Goal: Information Seeking & Learning: Learn about a topic

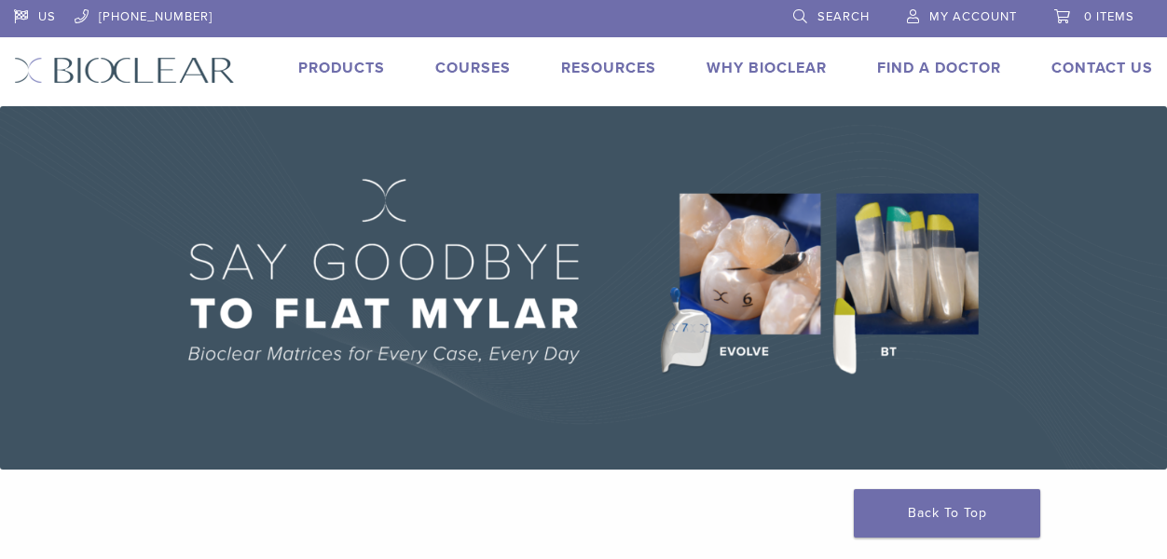
click at [359, 64] on link "Products" at bounding box center [341, 68] width 87 height 19
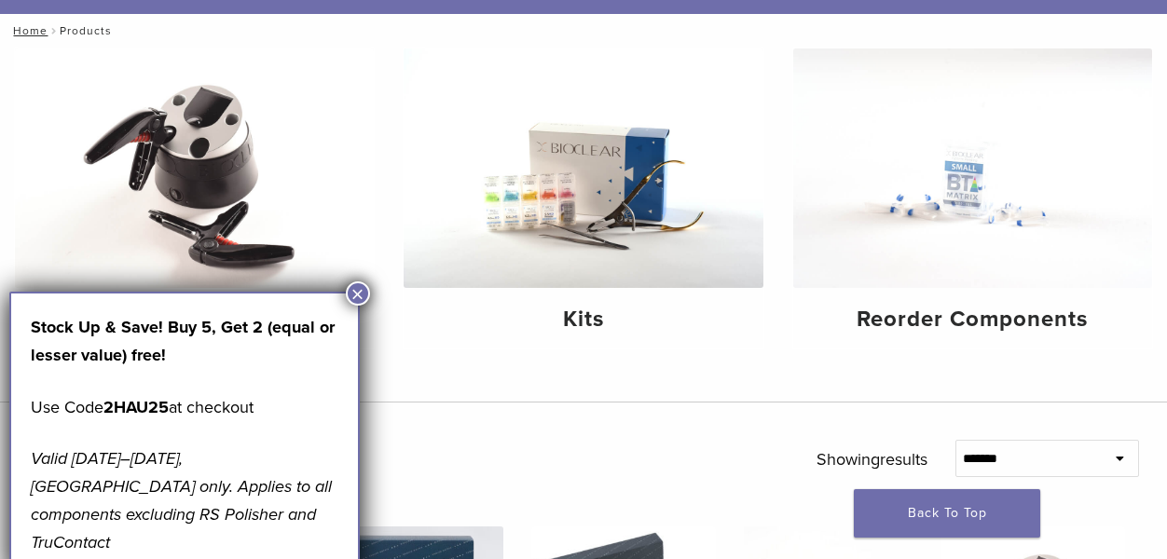
scroll to position [183, 0]
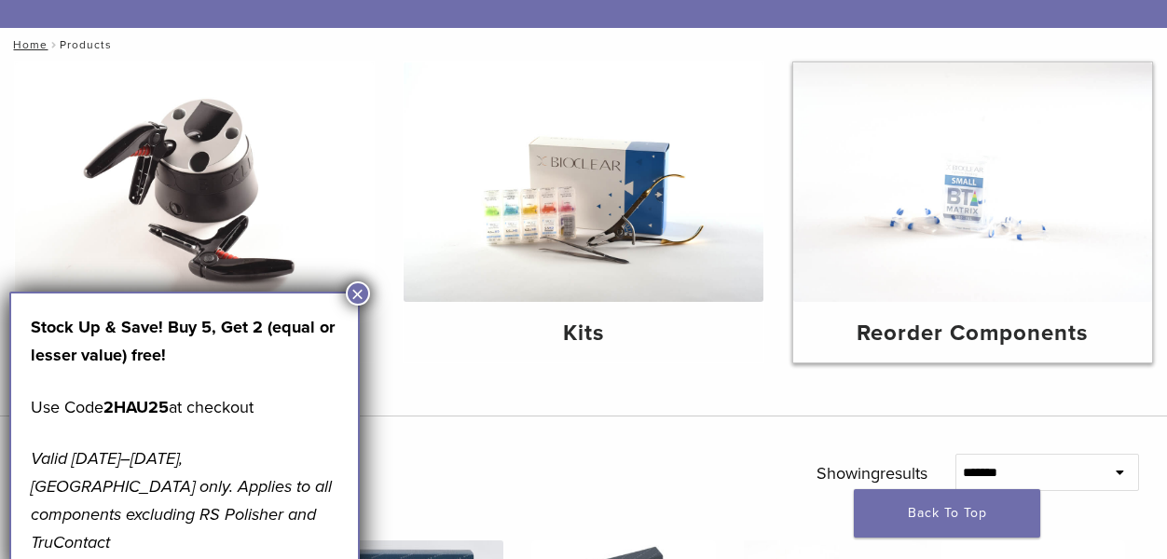
click at [921, 215] on img at bounding box center [972, 182] width 359 height 240
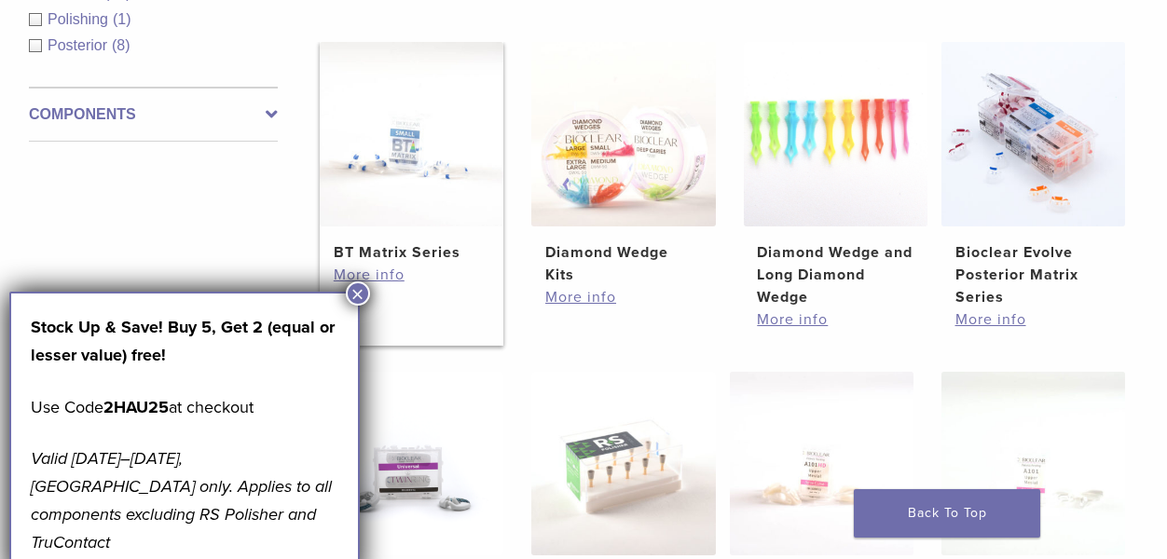
scroll to position [399, 0]
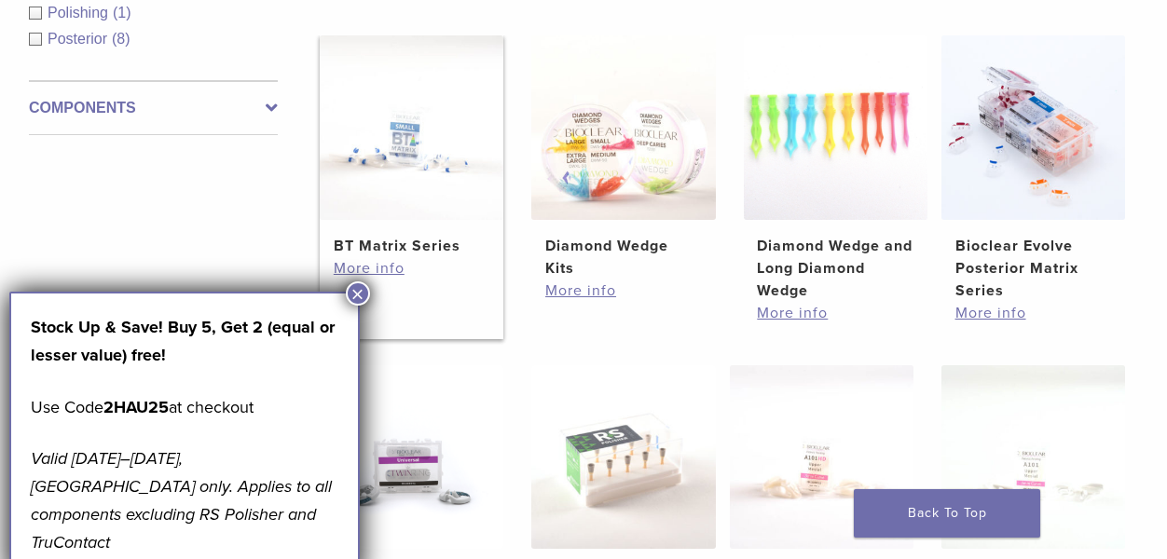
click at [413, 200] on img at bounding box center [412, 127] width 184 height 184
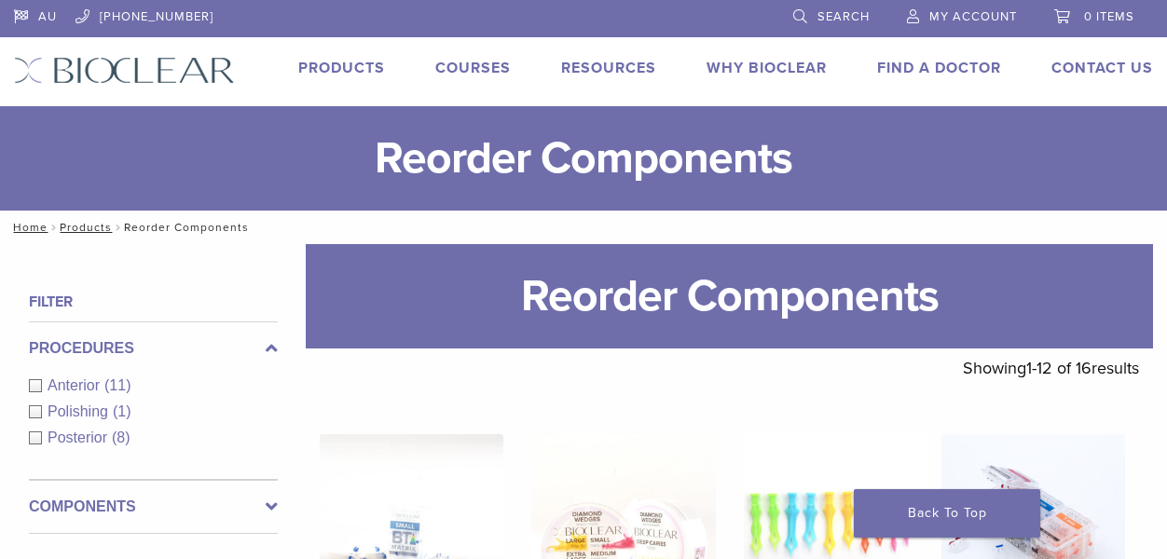
scroll to position [399, 0]
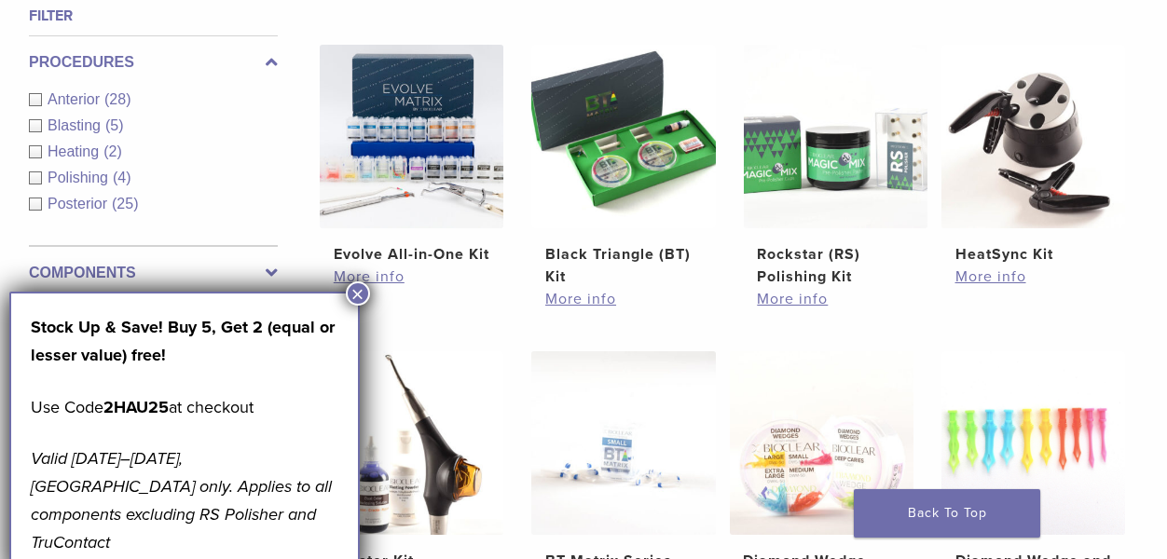
scroll to position [681, 0]
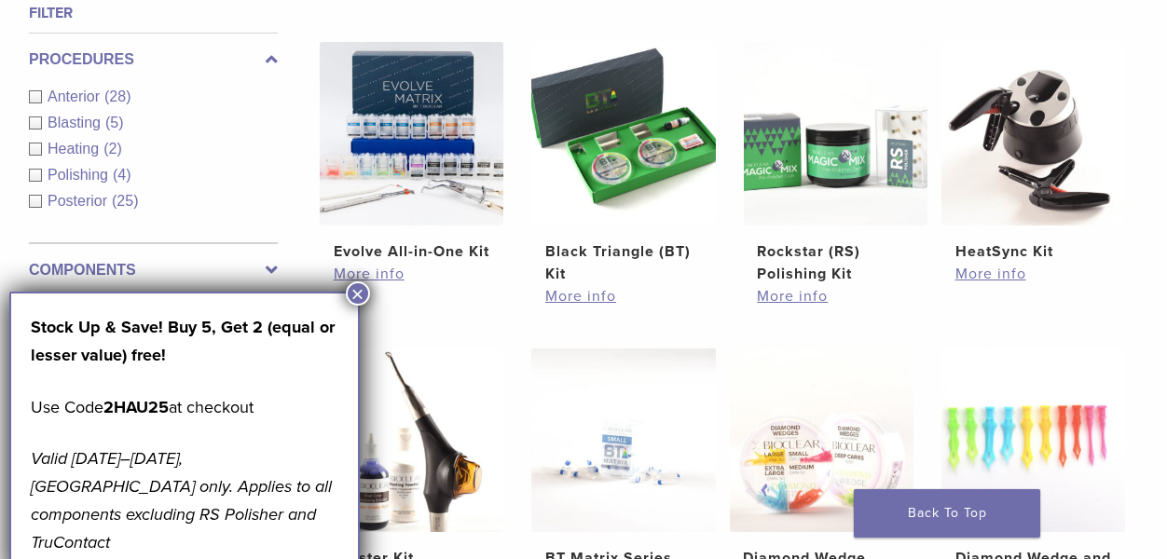
click at [355, 295] on button "×" at bounding box center [358, 294] width 24 height 24
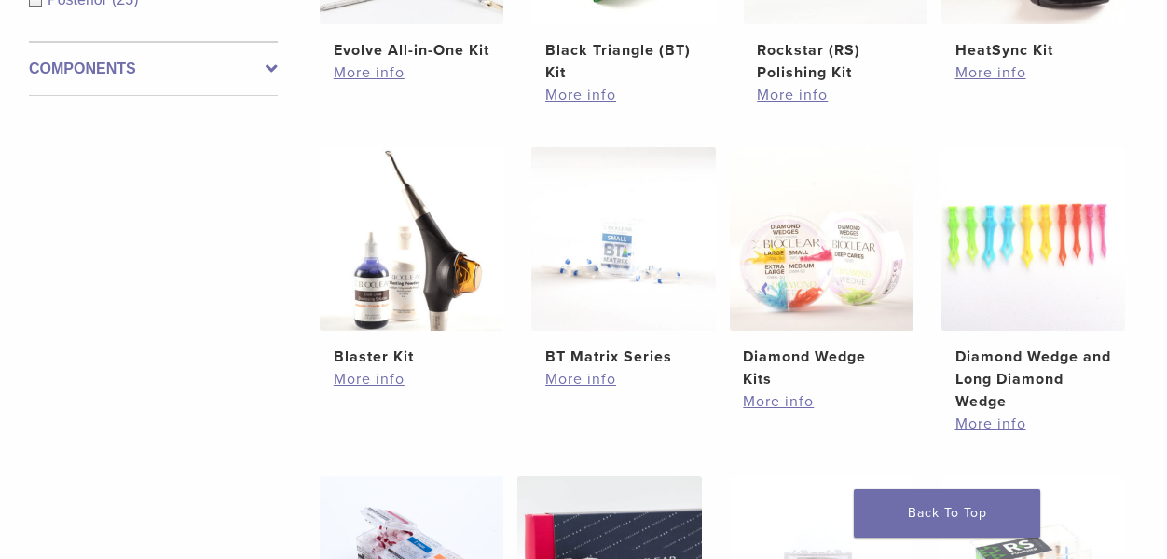
scroll to position [903, 0]
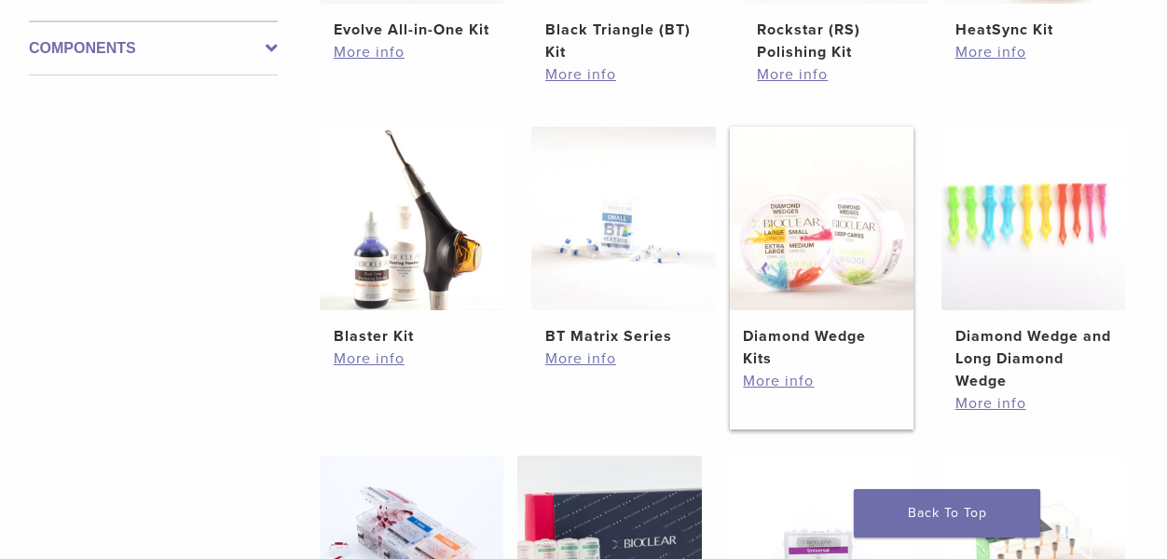
click at [805, 333] on h2 "Diamond Wedge Kits" at bounding box center [821, 347] width 157 height 45
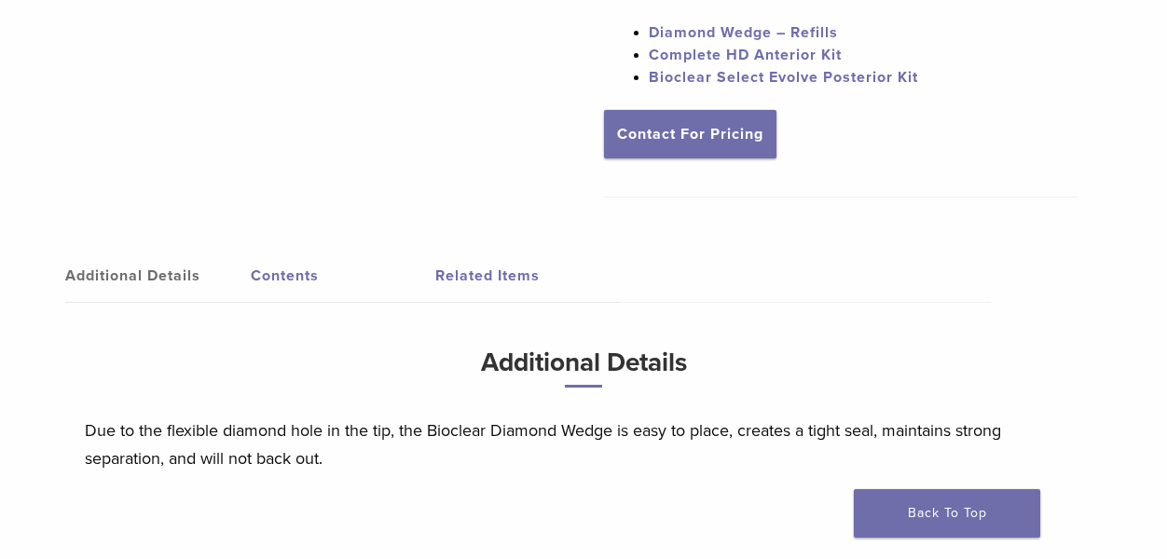
scroll to position [921, 0]
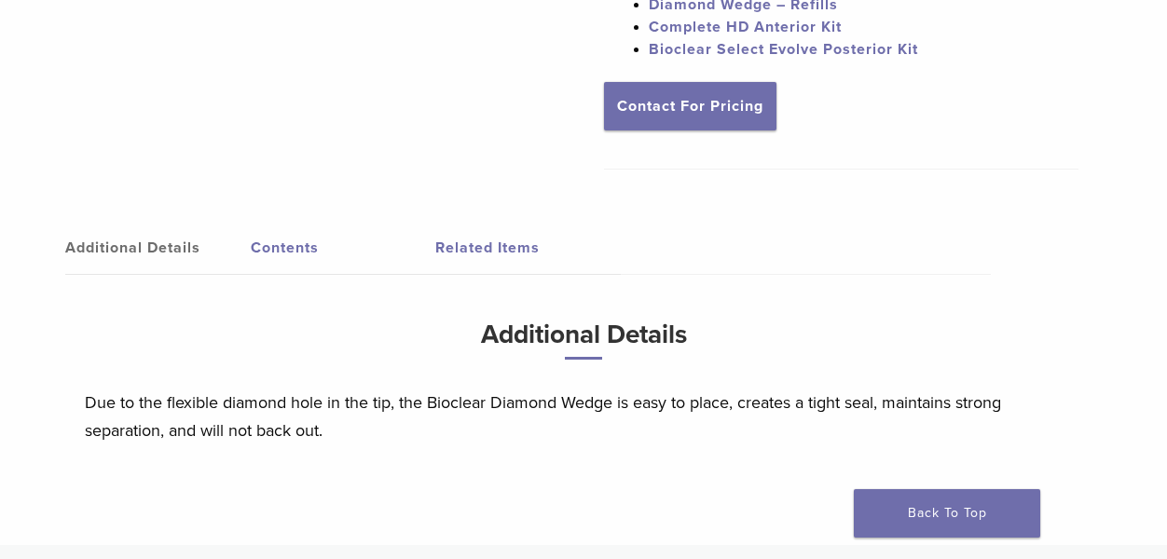
click at [294, 250] on link "Contents" at bounding box center [344, 248] width 186 height 52
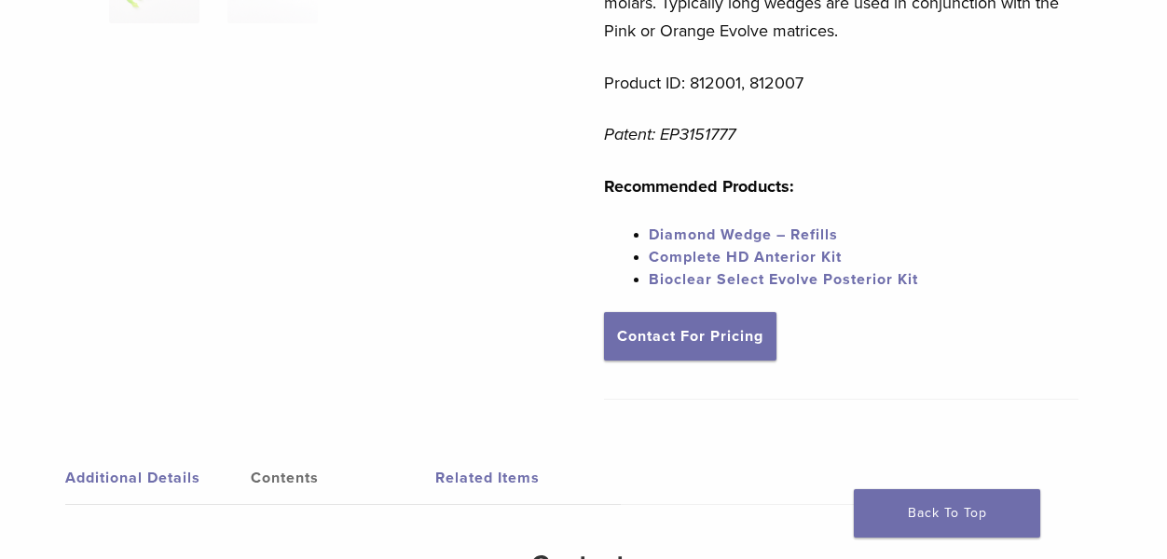
scroll to position [689, 0]
click at [480, 480] on link "Related Items" at bounding box center [528, 480] width 186 height 52
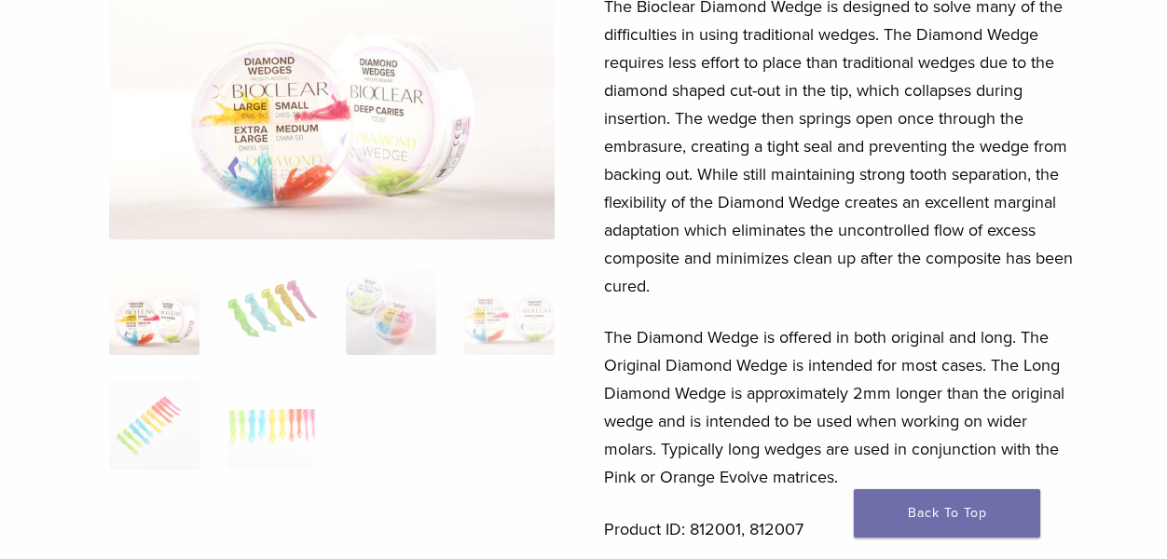
scroll to position [281, 0]
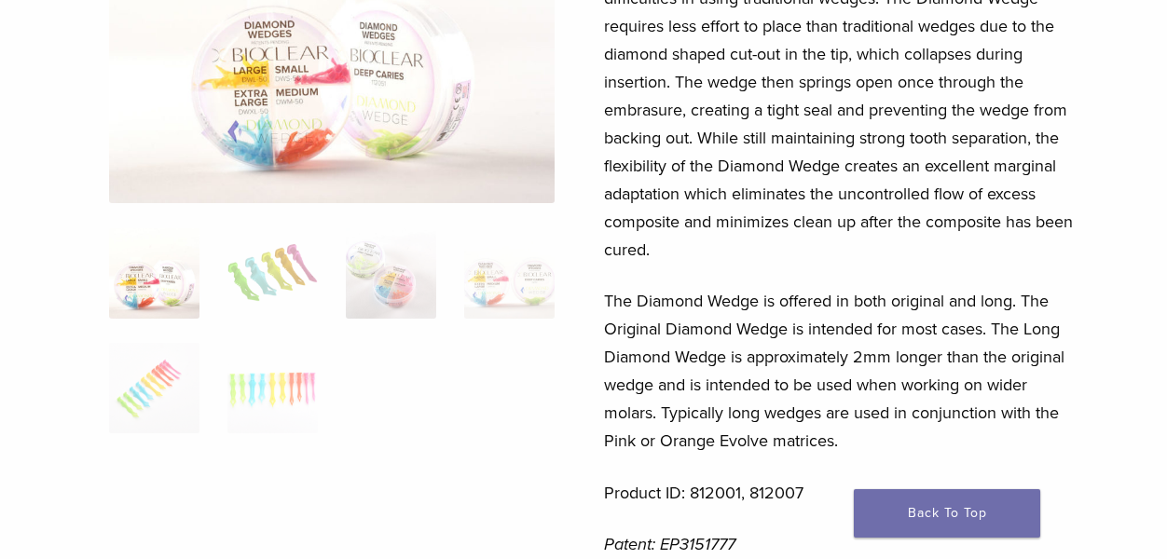
click at [395, 98] on img at bounding box center [332, 46] width 446 height 314
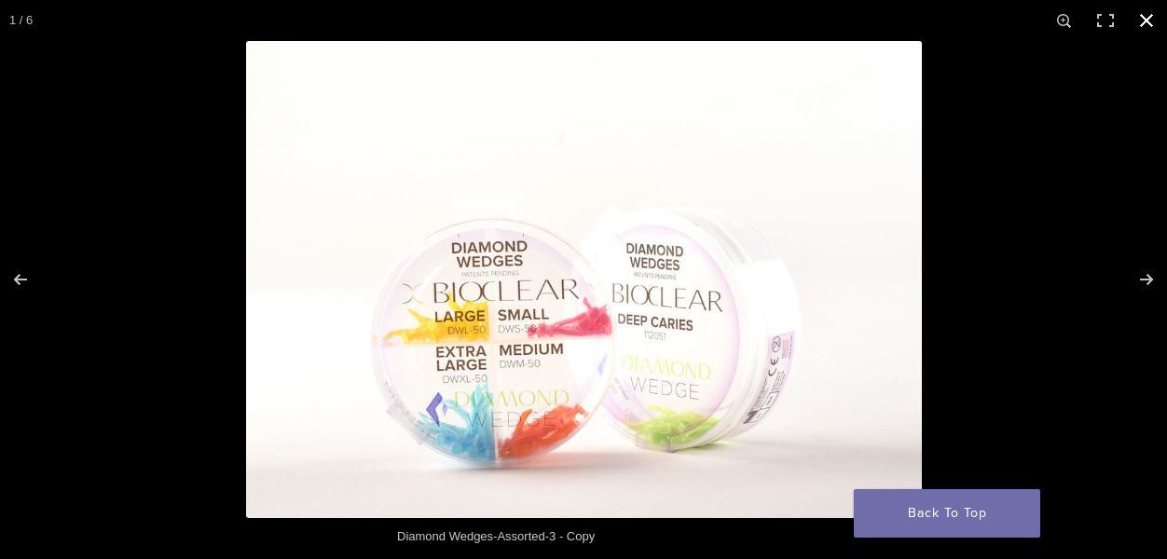
click at [1151, 23] on button "Close (Esc)" at bounding box center [1146, 20] width 41 height 41
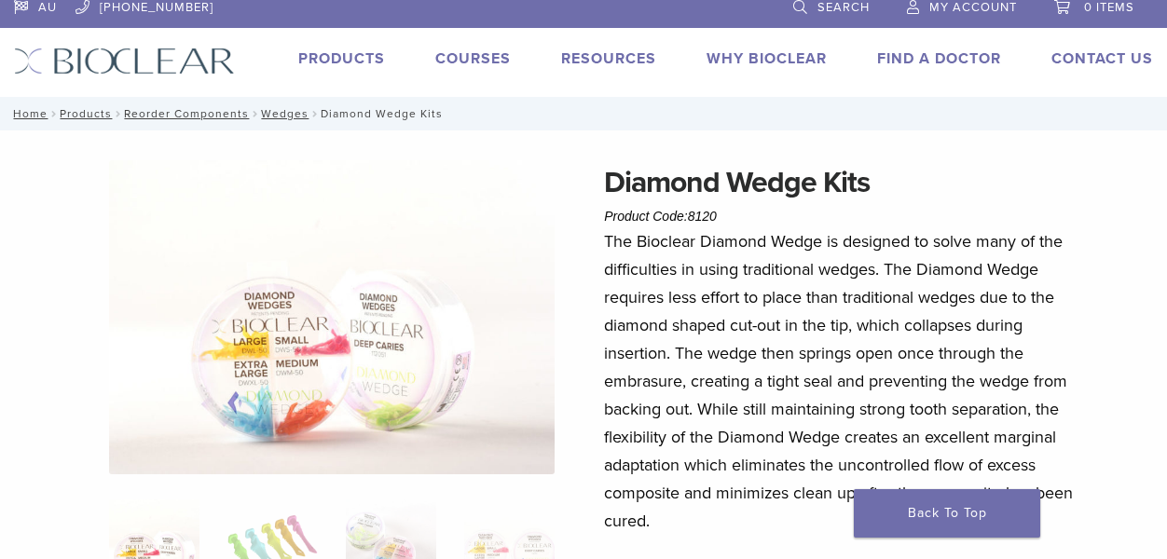
scroll to position [0, 0]
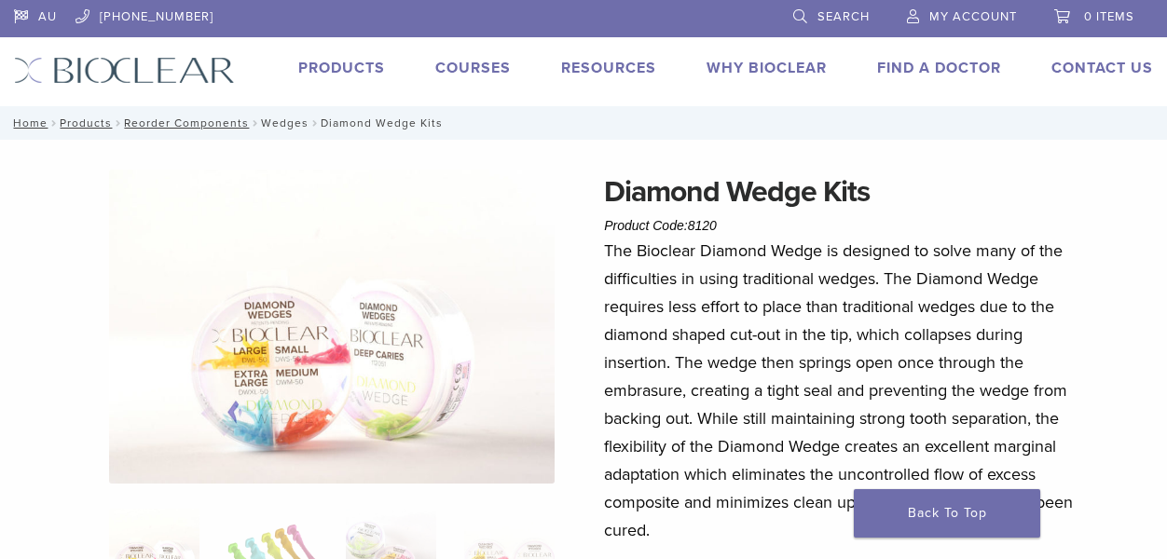
click at [282, 118] on link "Wedges" at bounding box center [285, 123] width 48 height 13
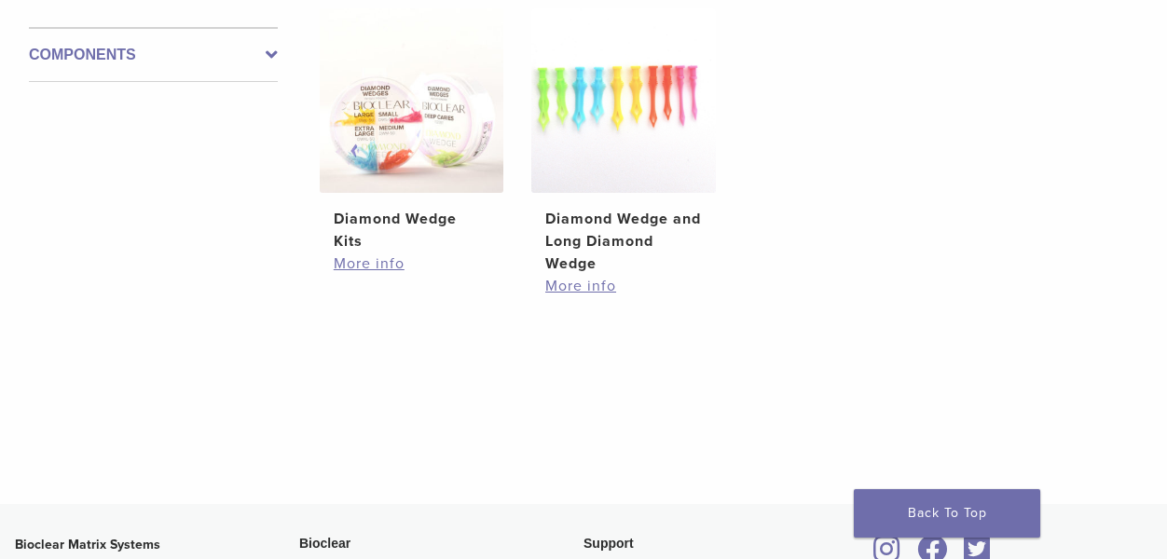
scroll to position [429, 0]
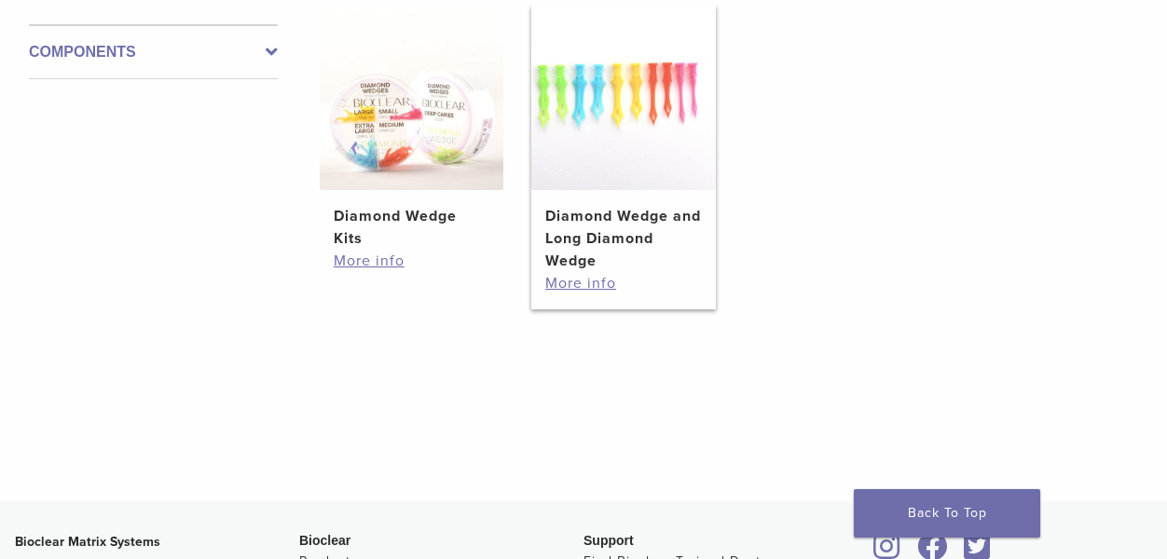
click at [601, 234] on h2 "Diamond Wedge and Long Diamond Wedge" at bounding box center [623, 238] width 157 height 67
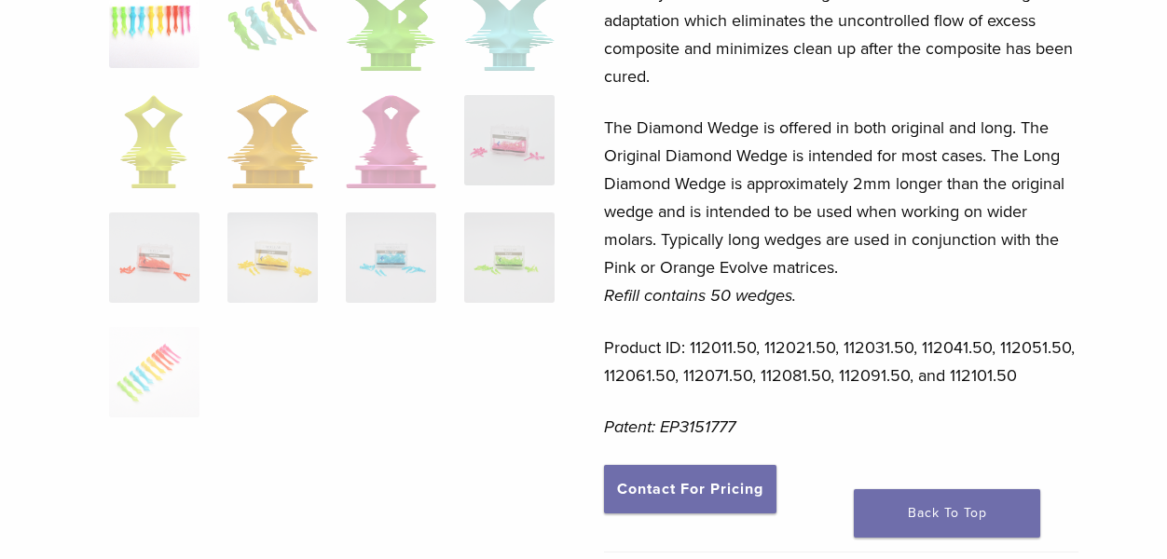
scroll to position [496, 0]
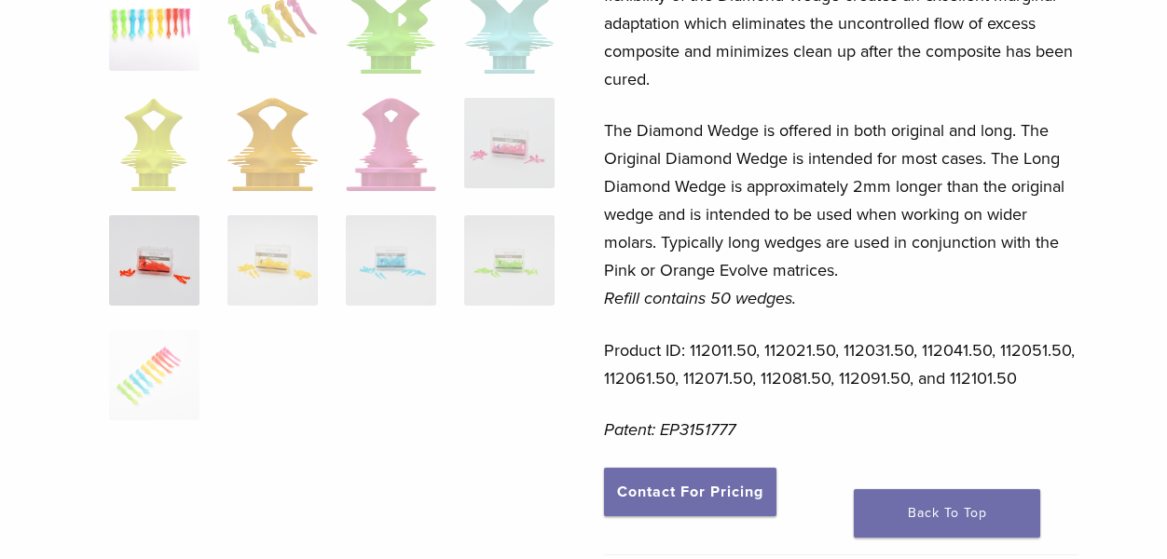
click at [166, 259] on img at bounding box center [154, 260] width 90 height 90
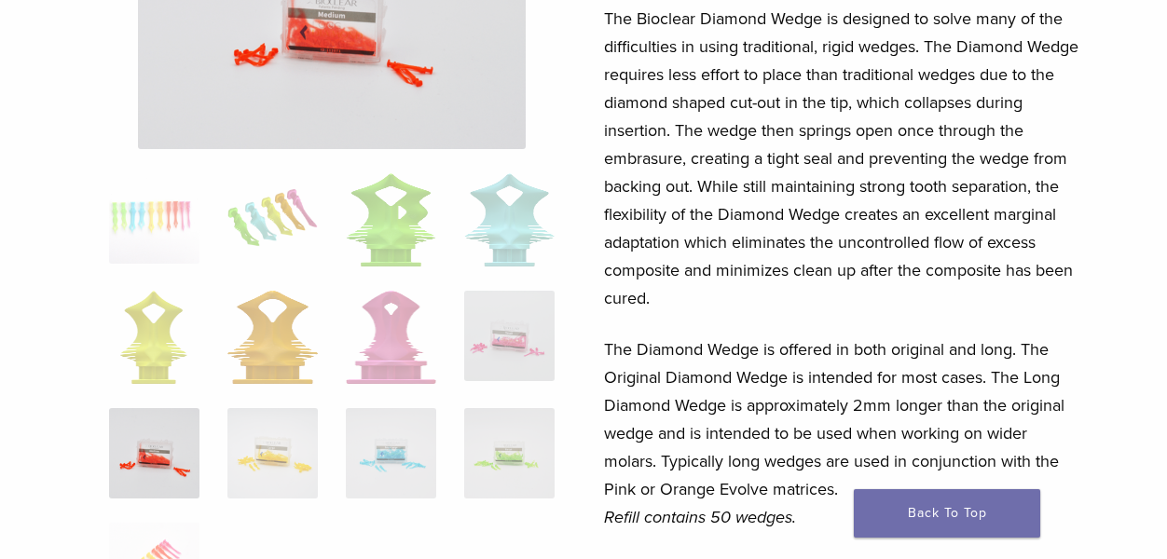
scroll to position [280, 0]
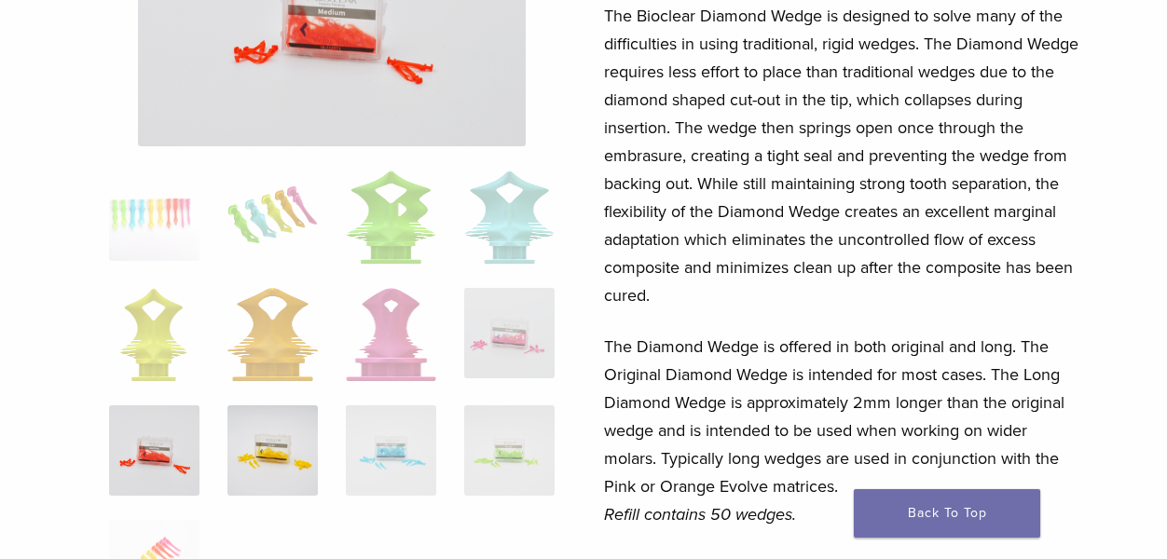
click at [277, 442] on img at bounding box center [272, 451] width 90 height 90
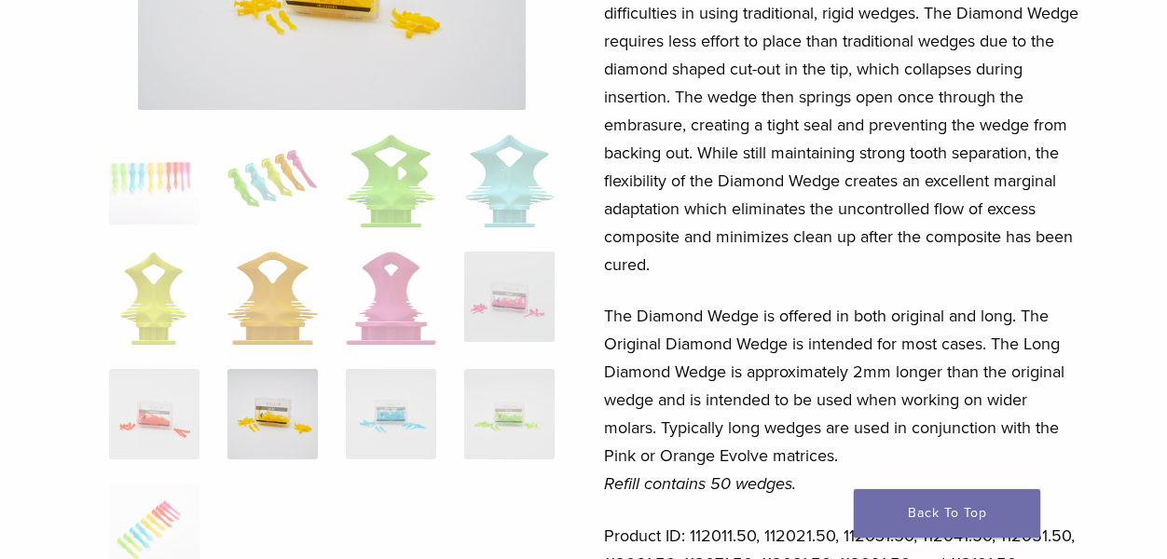
scroll to position [319, 0]
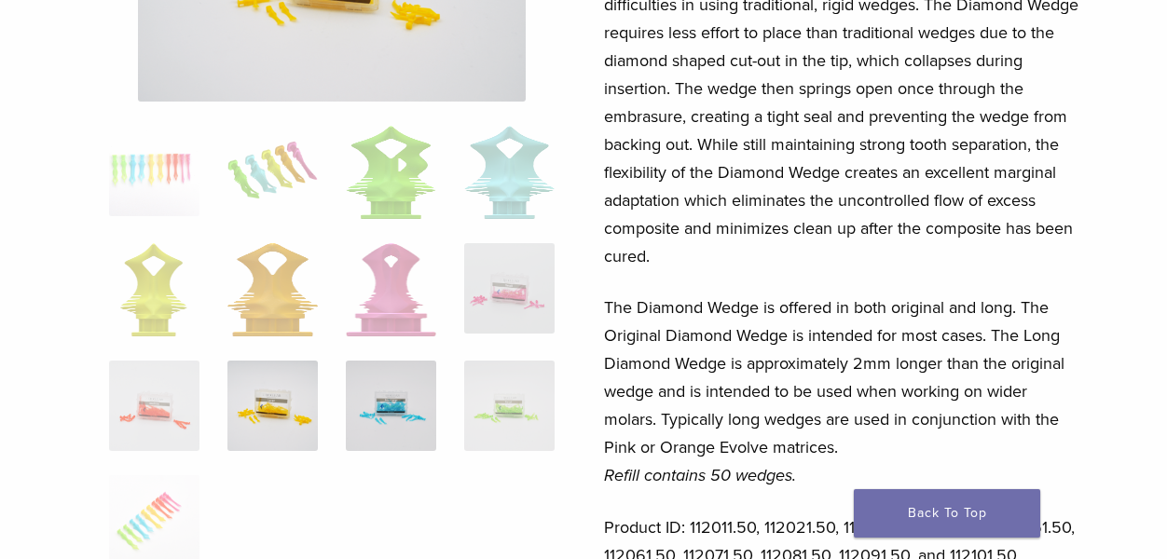
click at [355, 432] on img at bounding box center [391, 406] width 90 height 90
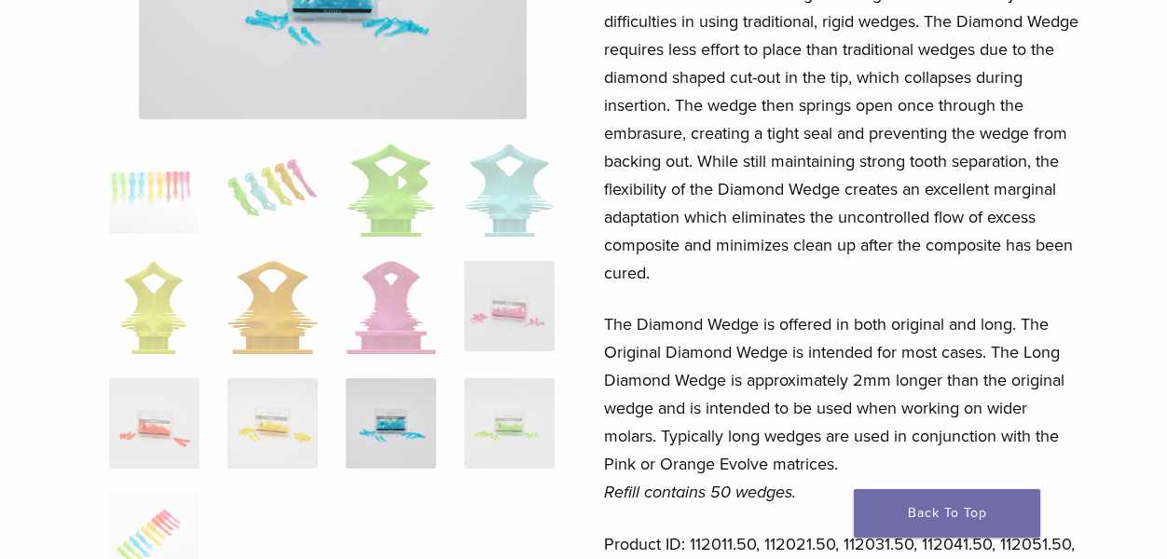
scroll to position [306, 0]
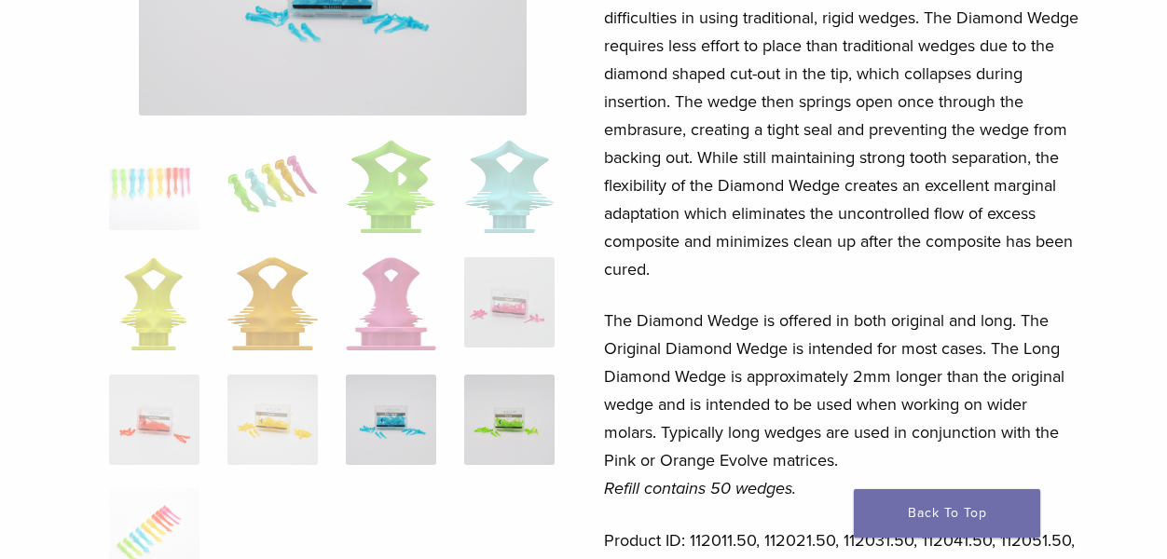
click at [495, 431] on img at bounding box center [509, 420] width 90 height 90
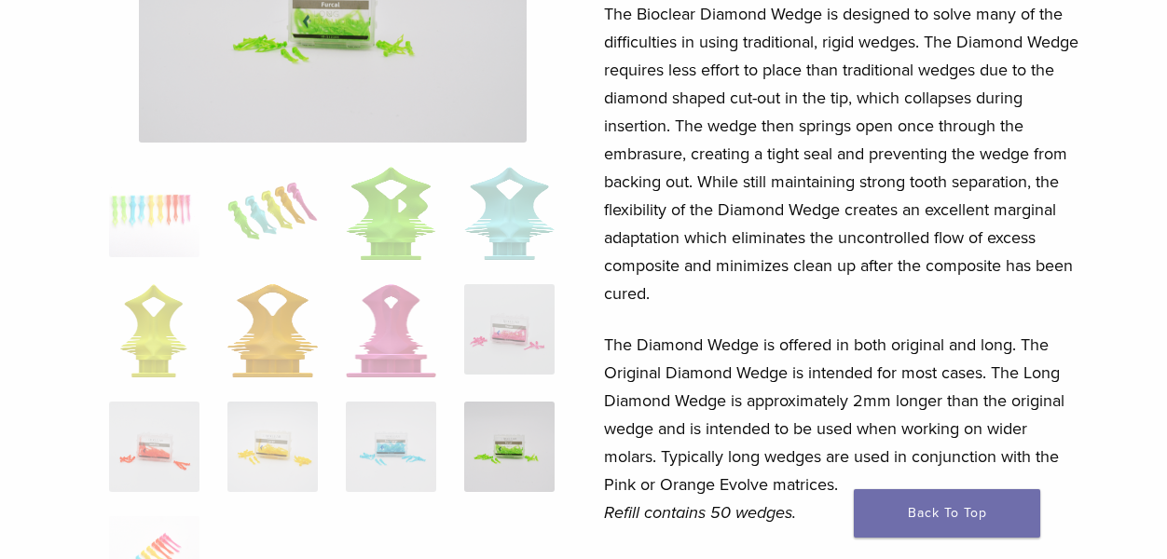
scroll to position [310, 0]
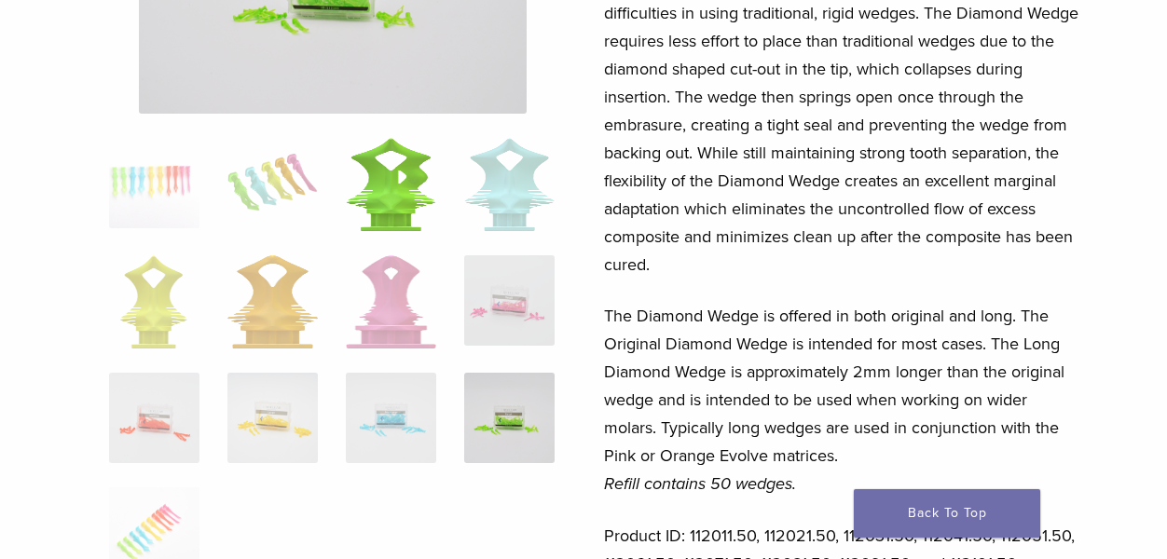
click at [408, 171] on img at bounding box center [391, 184] width 90 height 93
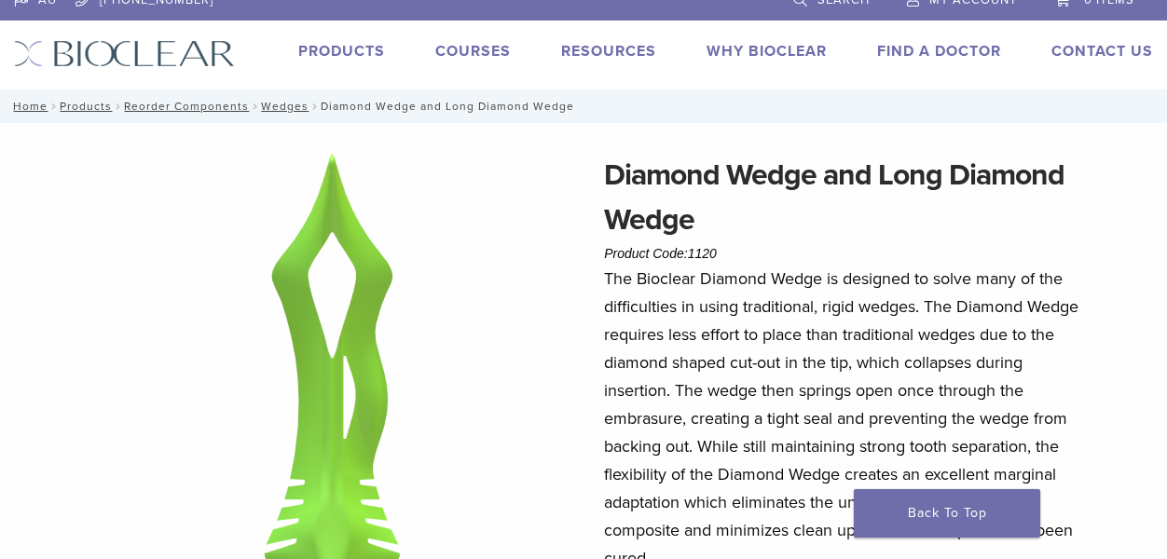
scroll to position [0, 0]
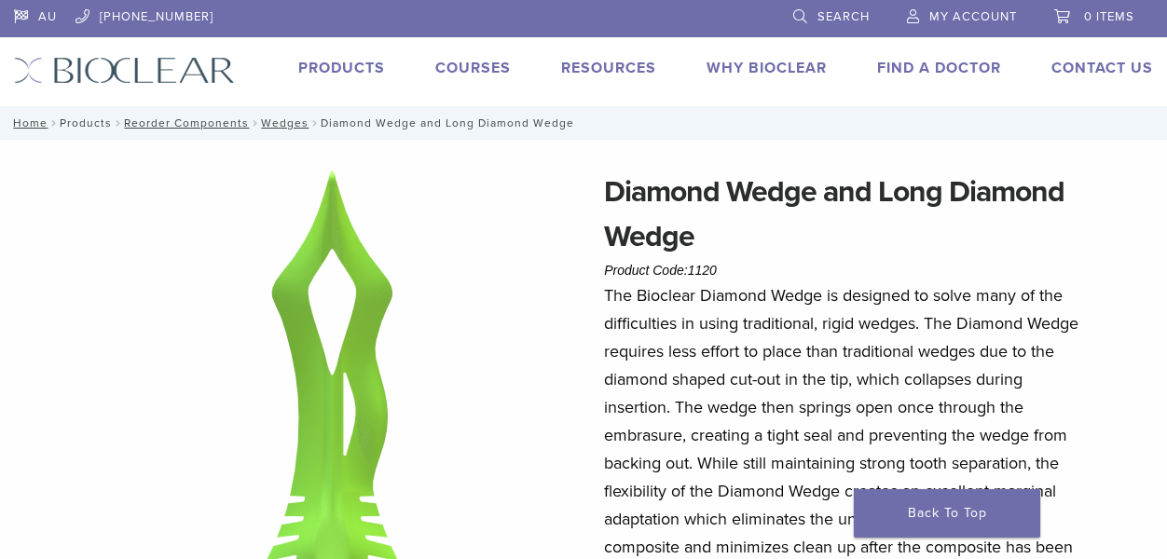
click at [82, 121] on link "Products" at bounding box center [86, 123] width 52 height 13
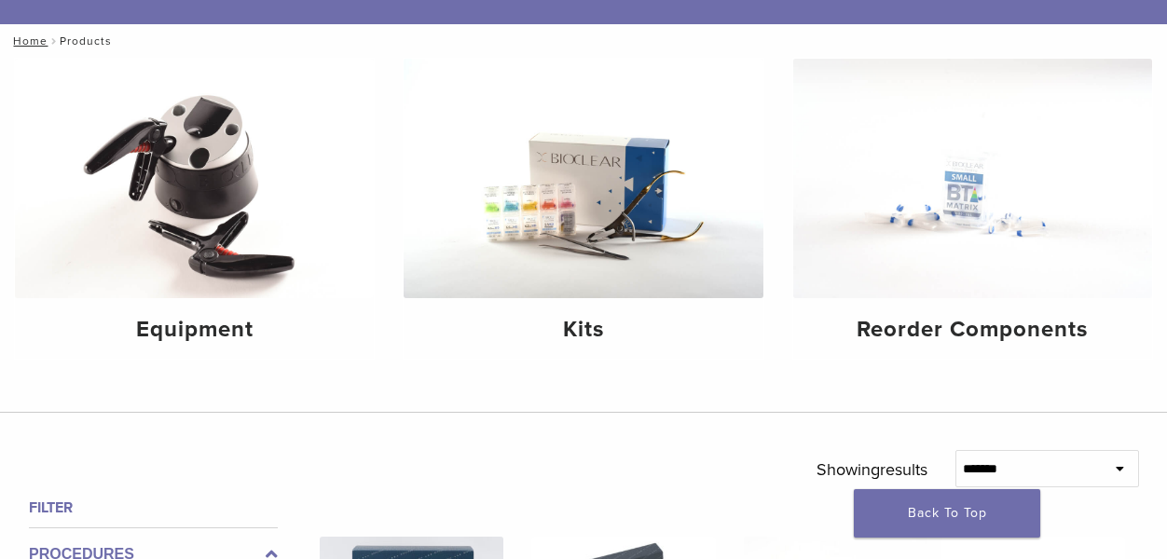
scroll to position [187, 0]
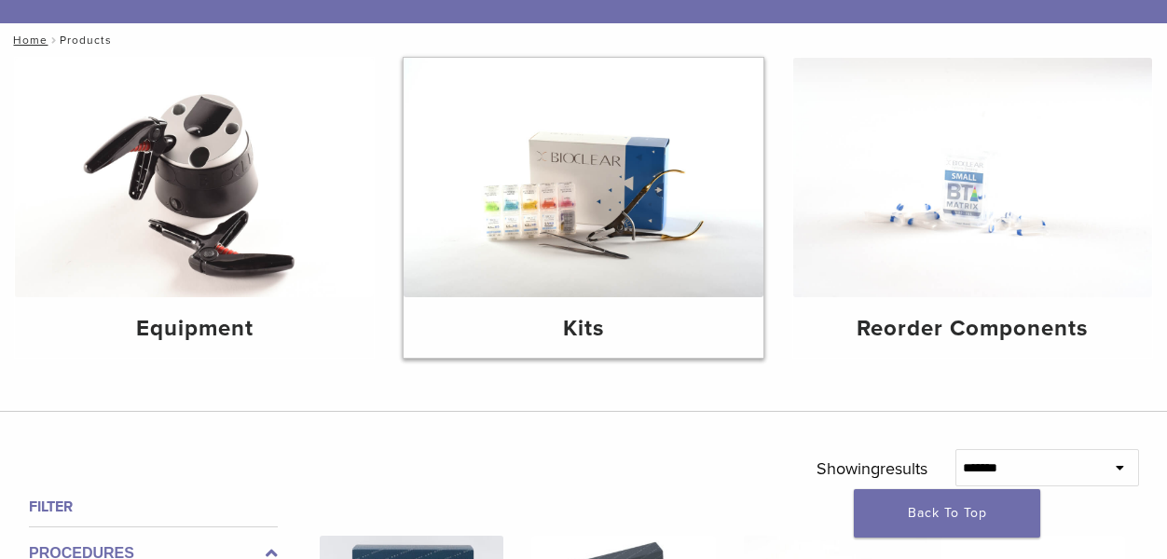
click at [581, 247] on img at bounding box center [583, 178] width 359 height 240
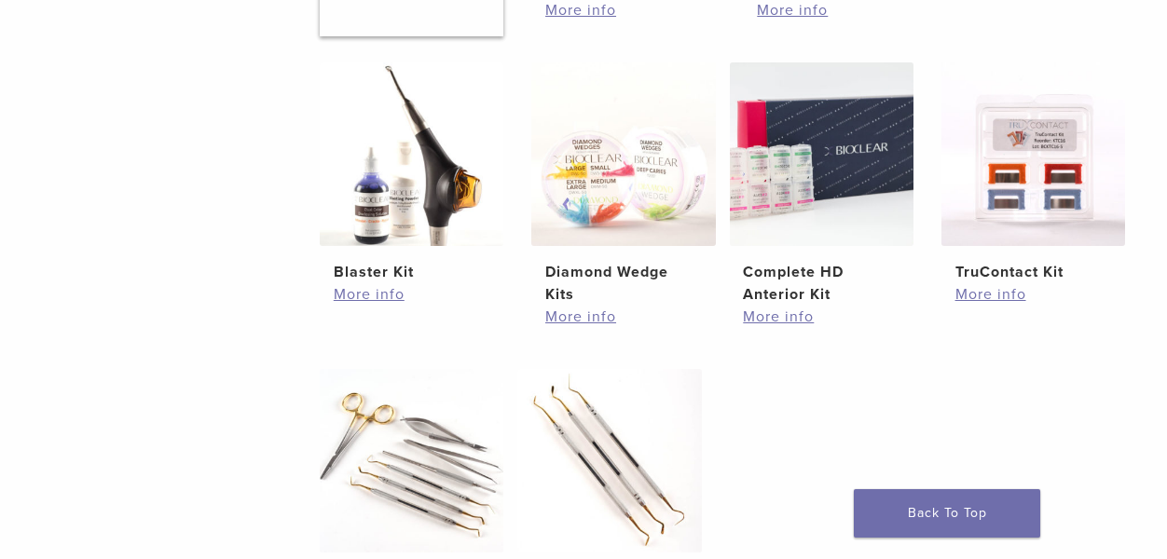
scroll to position [678, 0]
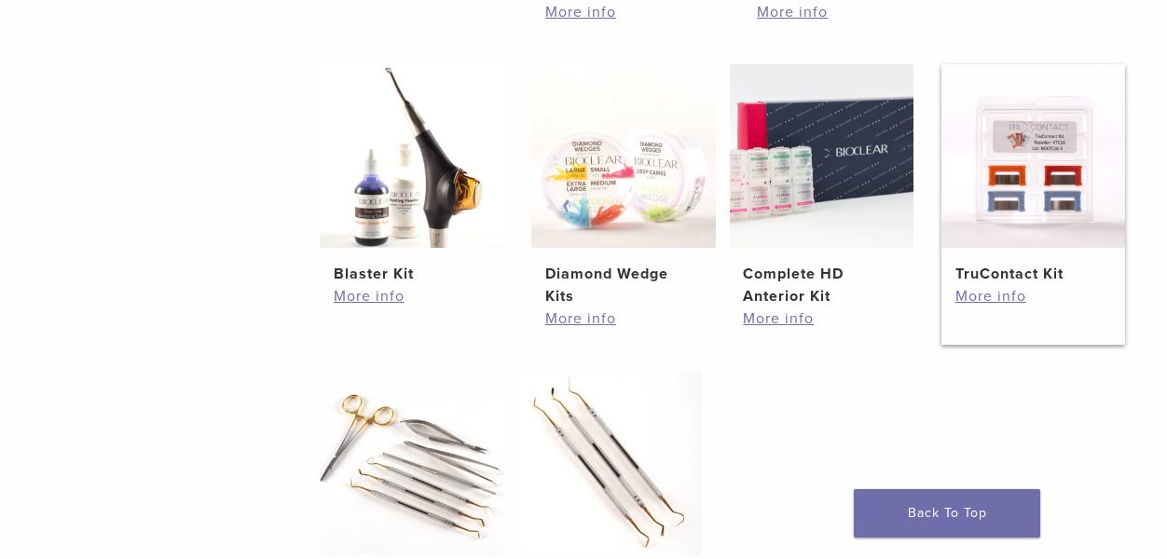
click at [1046, 162] on img at bounding box center [1034, 156] width 184 height 184
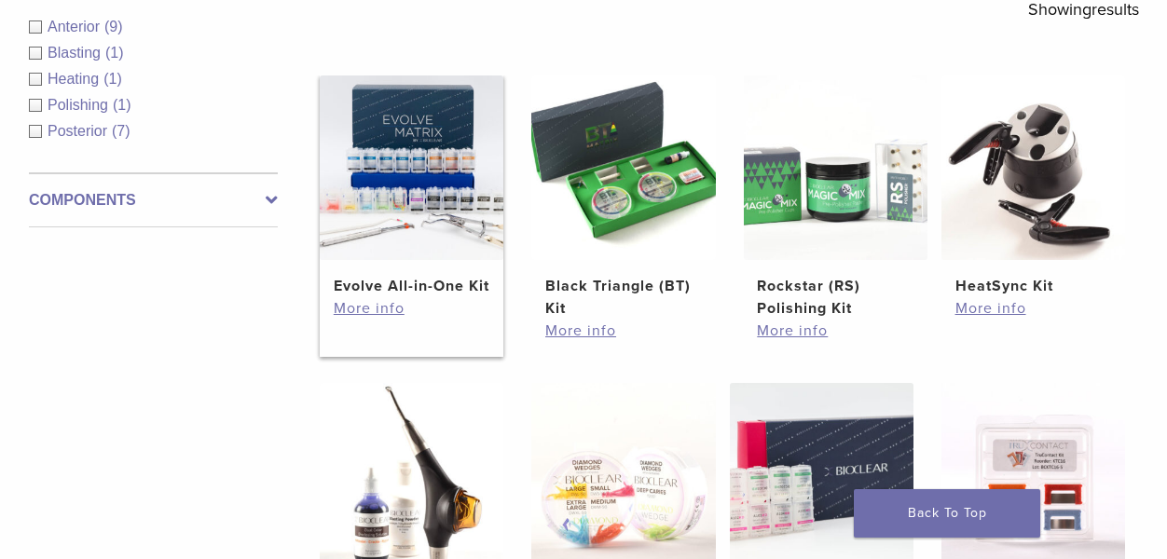
scroll to position [353, 0]
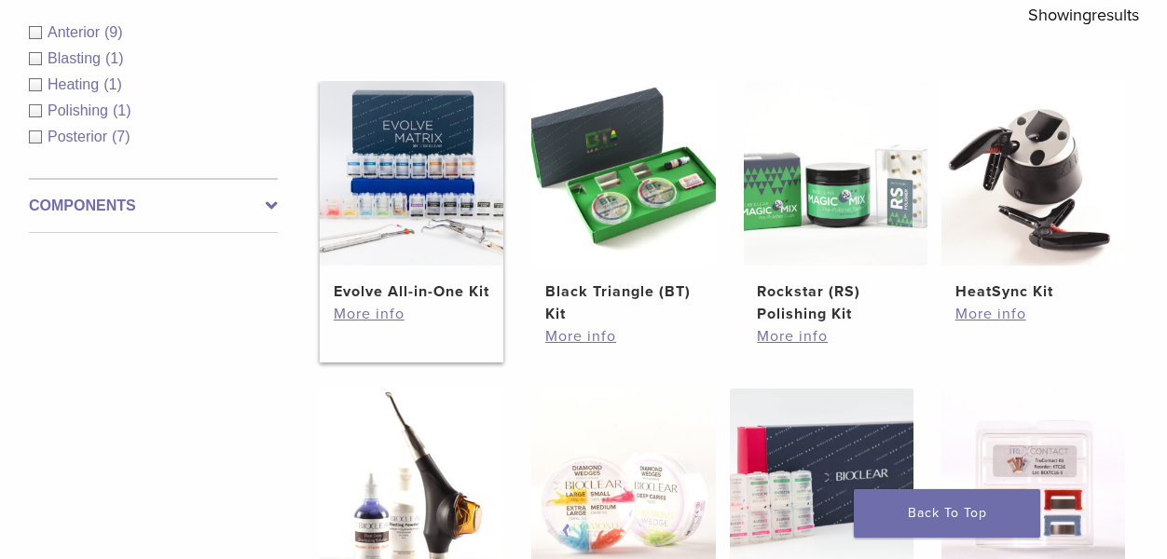
click at [425, 170] on img at bounding box center [412, 173] width 184 height 184
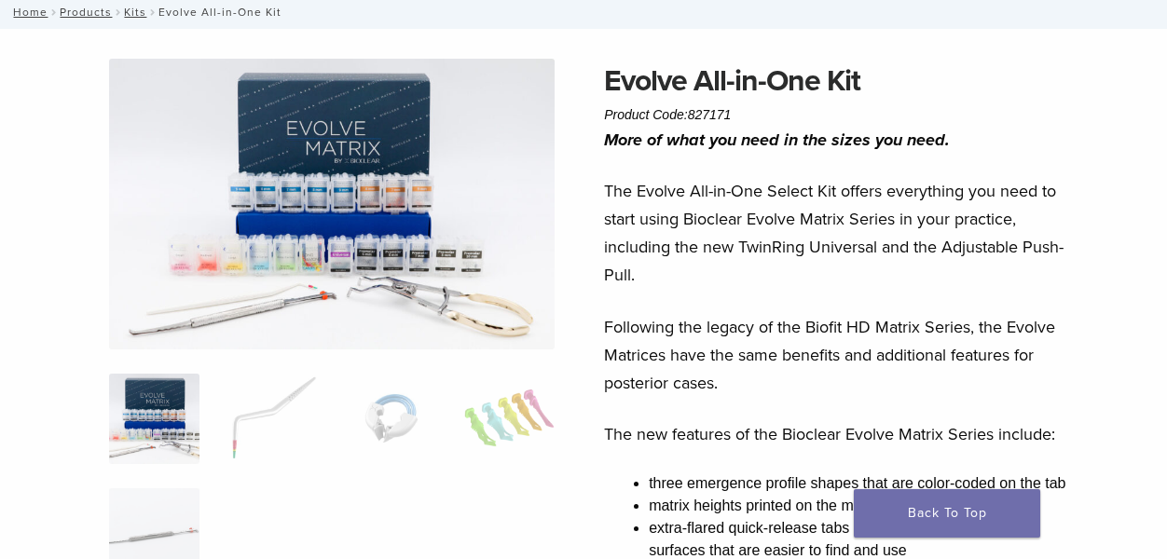
scroll to position [110, 0]
click at [419, 253] on img at bounding box center [332, 205] width 446 height 291
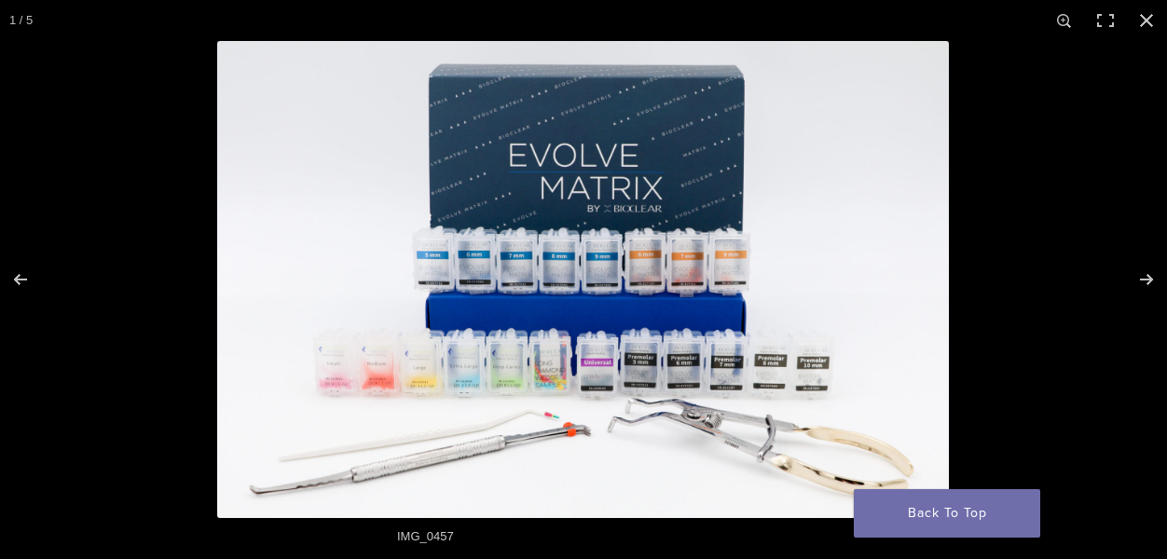
click at [739, 254] on img at bounding box center [583, 279] width 732 height 477
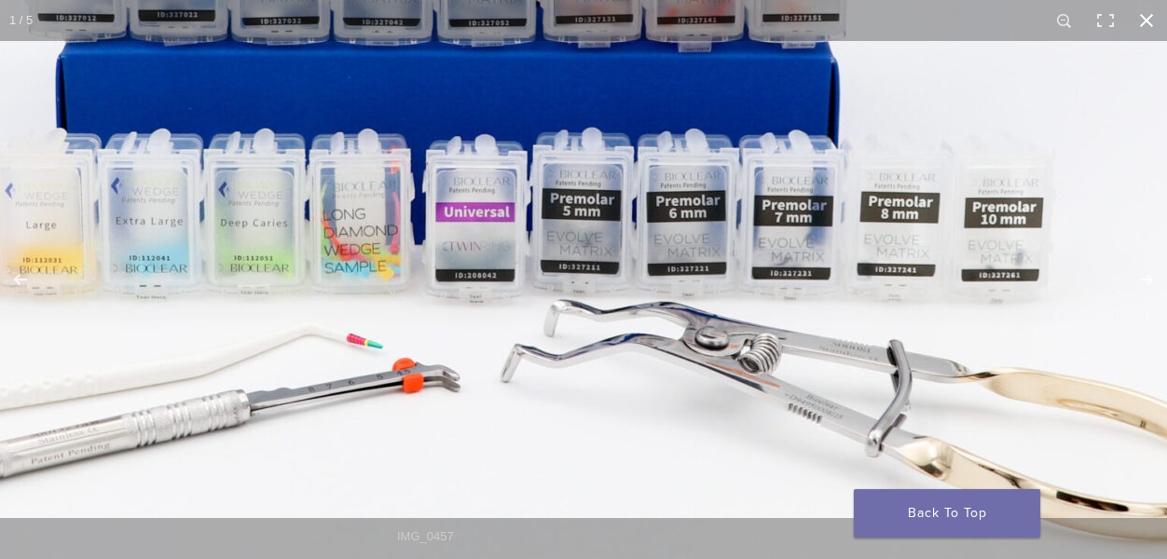
click at [1148, 22] on button "Close (Esc)" at bounding box center [1146, 20] width 41 height 41
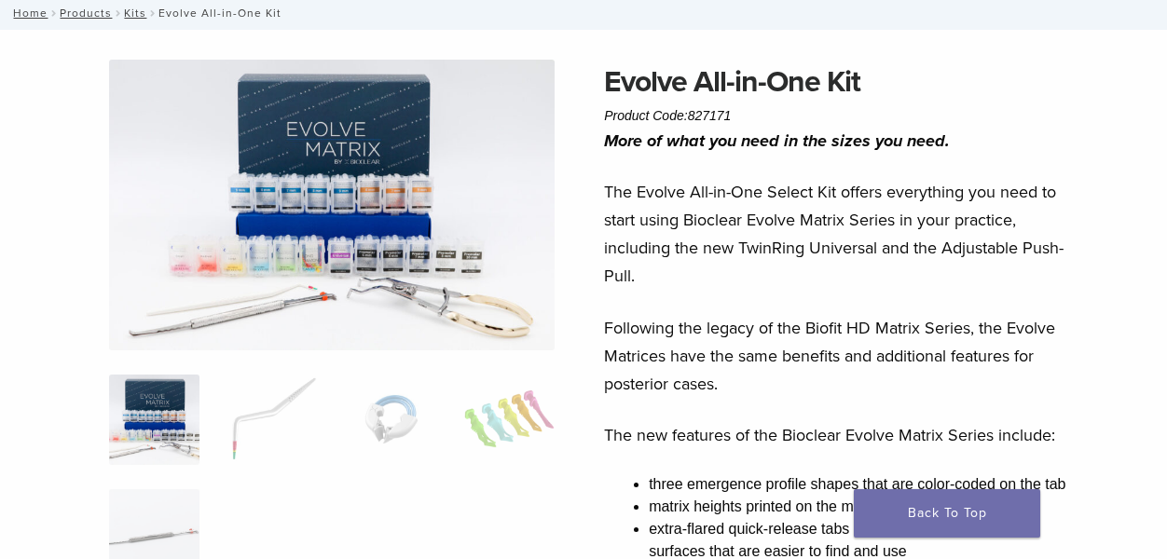
click at [420, 261] on img at bounding box center [332, 205] width 446 height 291
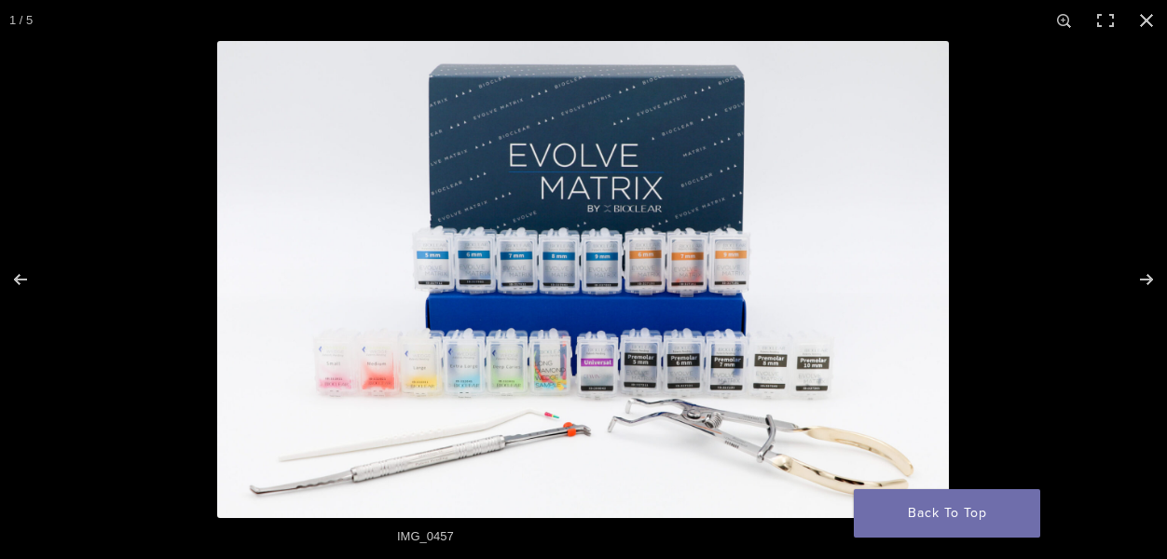
click at [428, 261] on img at bounding box center [583, 279] width 732 height 477
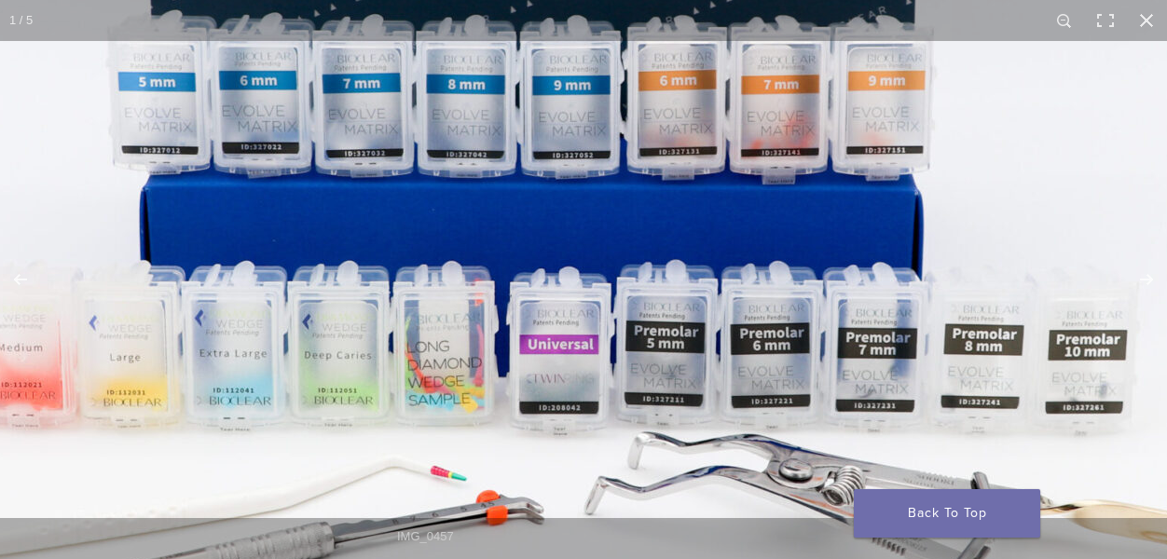
click at [431, 381] on img at bounding box center [525, 141] width 1790 height 1167
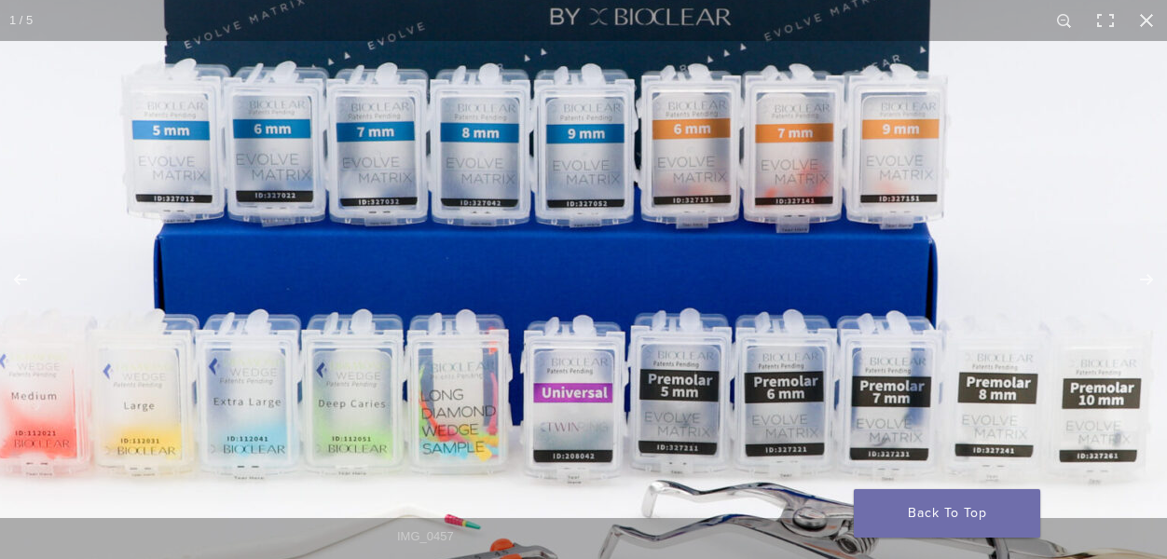
click at [504, 427] on img at bounding box center [539, 190] width 1790 height 1167
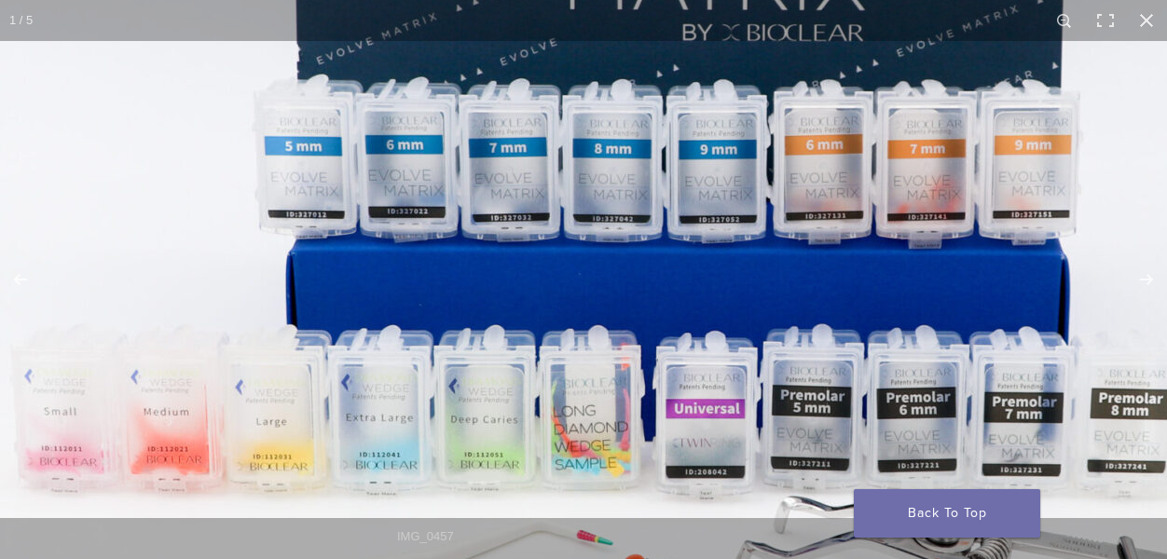
click at [717, 247] on img at bounding box center [671, 205] width 1790 height 1167
click at [1152, 28] on button "Close (Esc)" at bounding box center [1146, 20] width 41 height 41
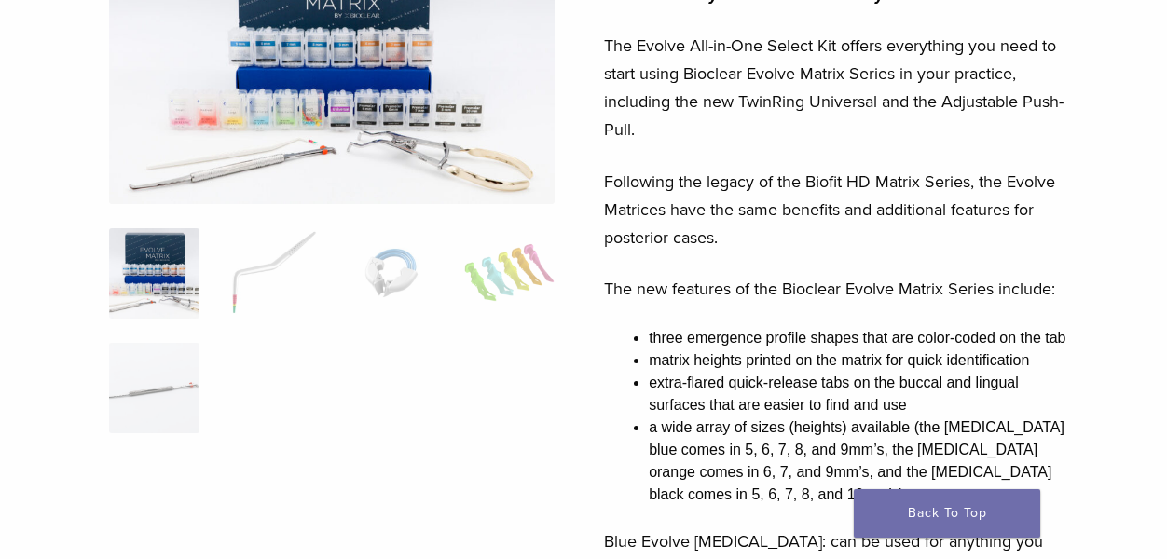
scroll to position [261, 0]
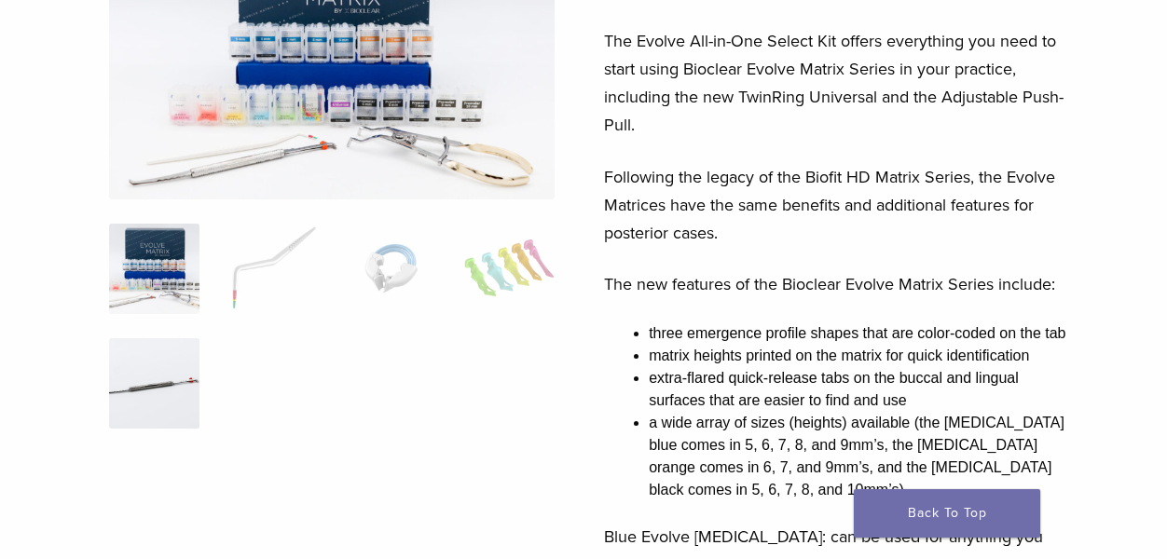
click at [178, 387] on img at bounding box center [154, 383] width 90 height 90
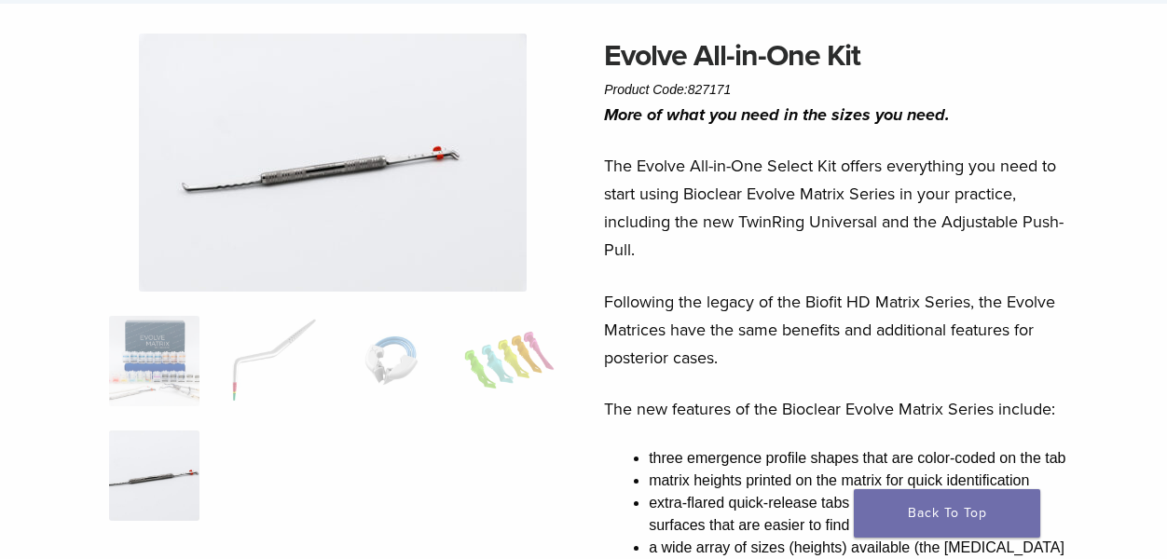
scroll to position [137, 0]
